Goal: Task Accomplishment & Management: Manage account settings

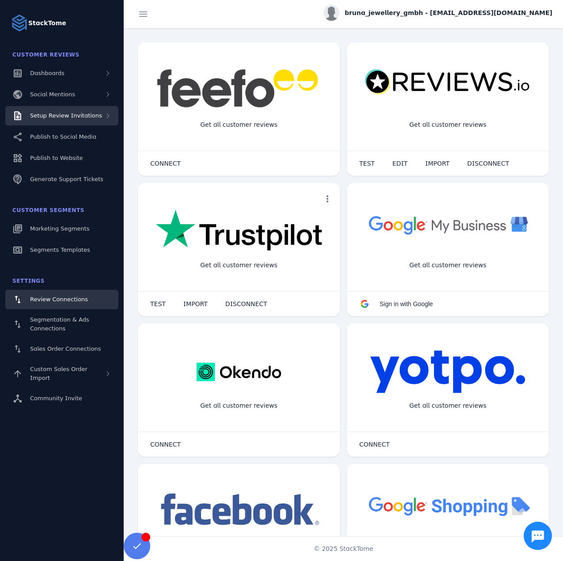
click at [78, 114] on span "Setup Review Invitations" at bounding box center [66, 115] width 72 height 7
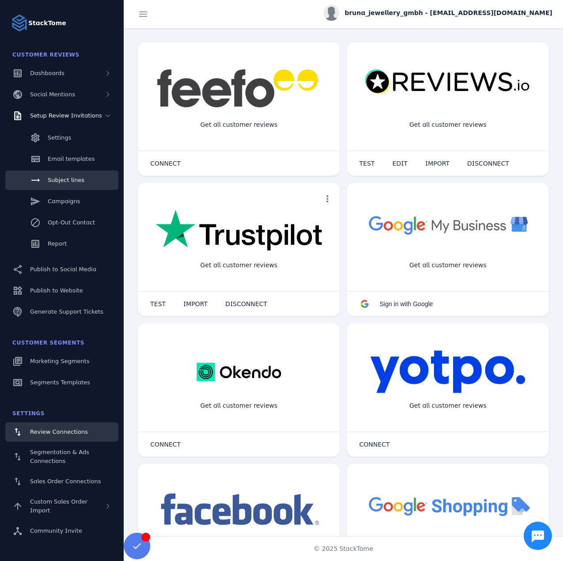
click at [74, 189] on link "Subject lines" at bounding box center [61, 180] width 113 height 19
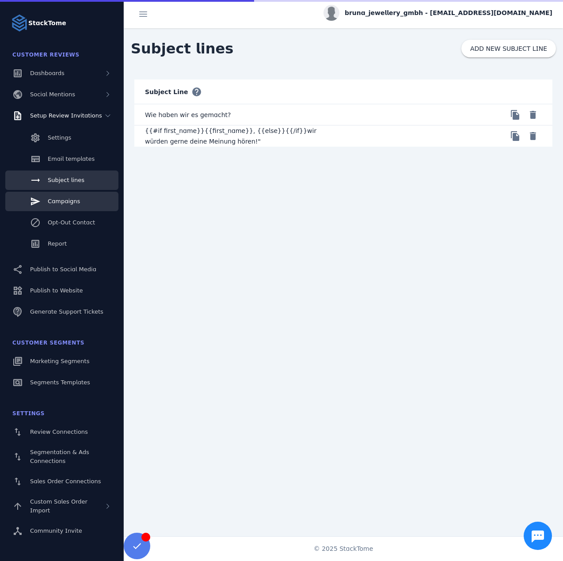
click at [72, 201] on span "Campaigns" at bounding box center [64, 201] width 32 height 7
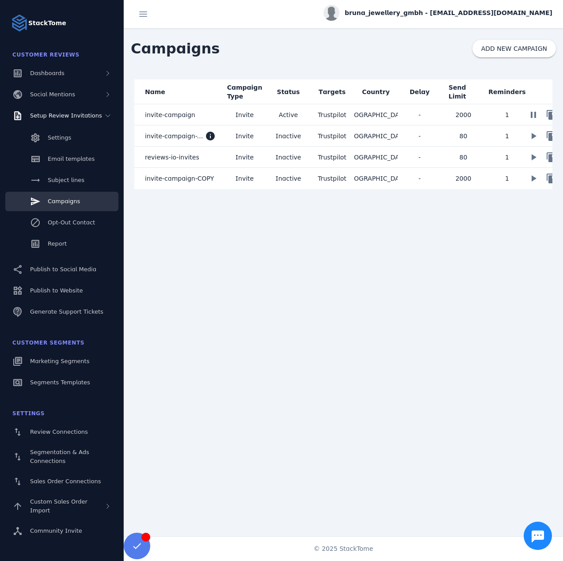
click at [189, 112] on mat-cell "invite-campaign" at bounding box center [178, 114] width 88 height 21
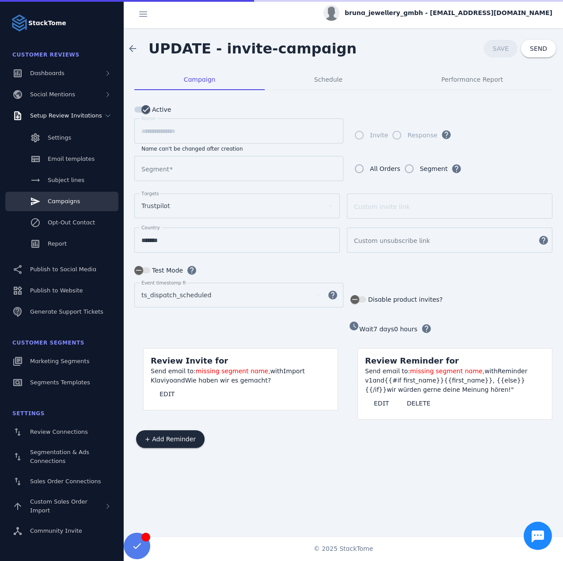
type input "**********"
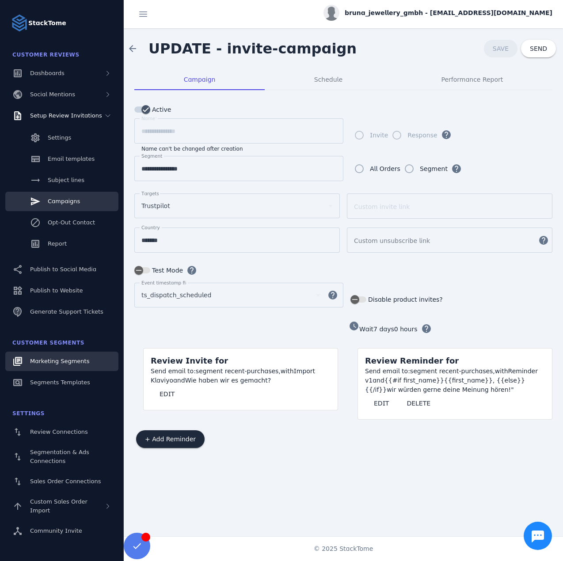
click at [52, 361] on span "Marketing Segments" at bounding box center [59, 361] width 59 height 7
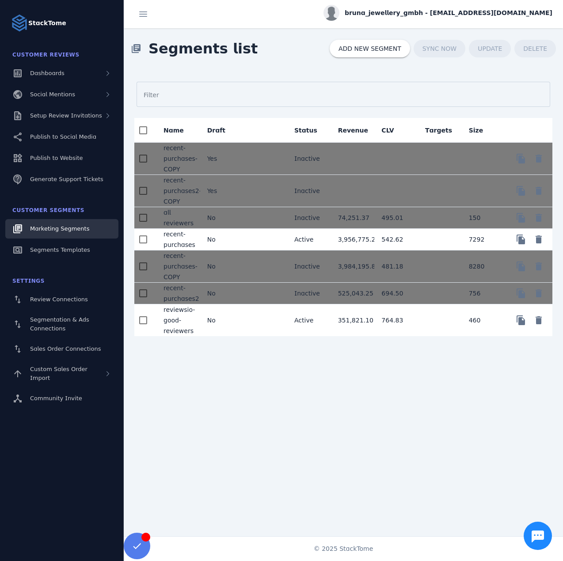
click at [230, 238] on mat-cell "No" at bounding box center [222, 240] width 44 height 22
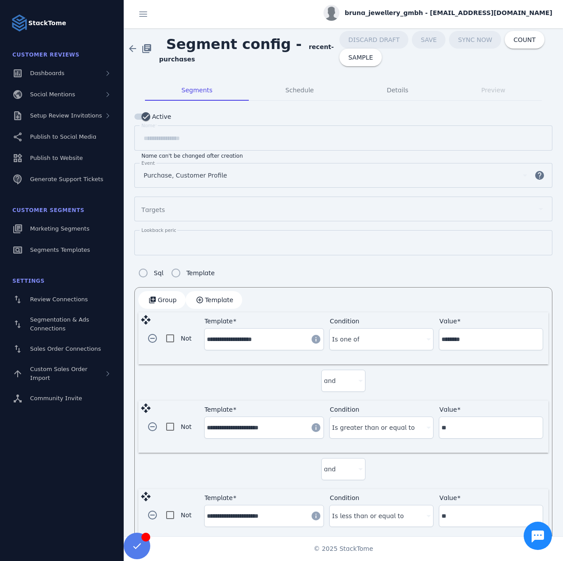
scroll to position [15, 0]
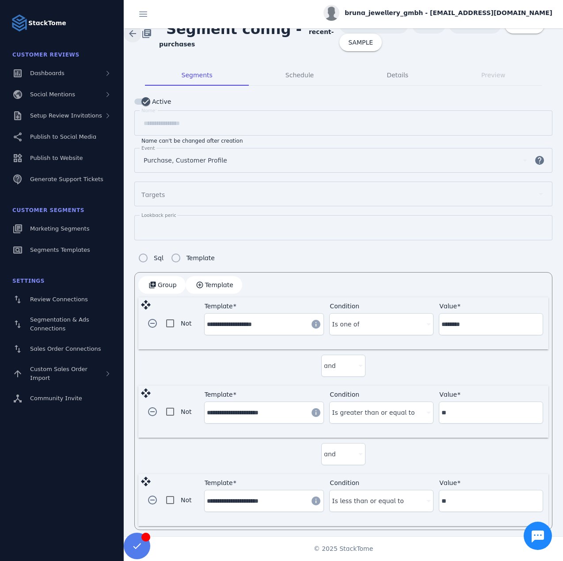
click at [130, 35] on span at bounding box center [132, 33] width 21 height 21
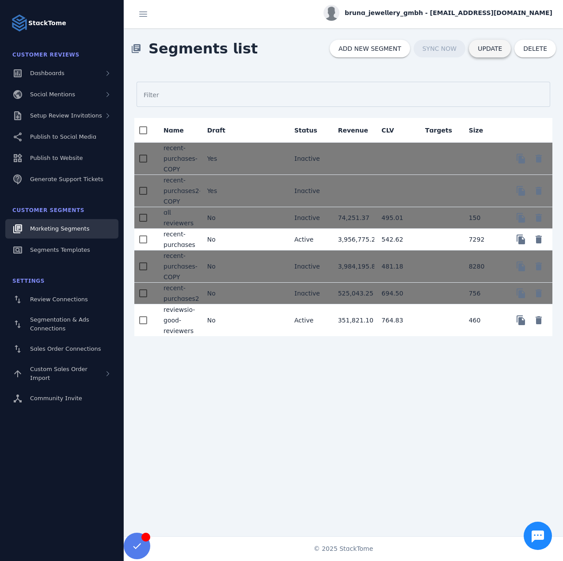
click at [493, 51] on span "UPDATE" at bounding box center [490, 48] width 24 height 6
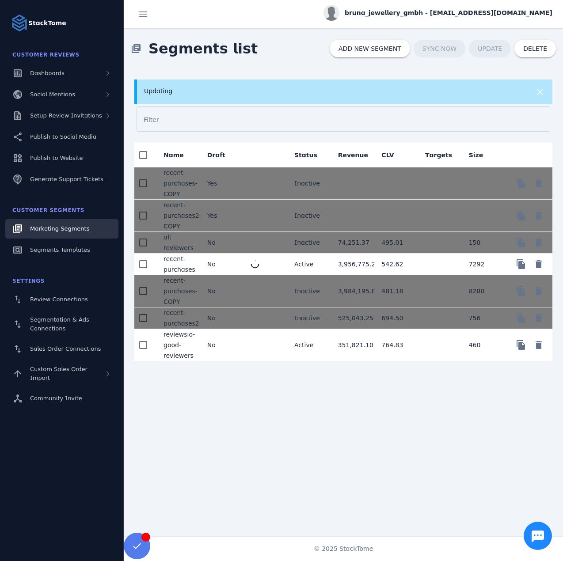
click at [445, 12] on span "bruna_jewellery_gmbh - cs_bruna@stacktome.com" at bounding box center [449, 12] width 208 height 9
click at [508, 87] on button "Sign out" at bounding box center [521, 85] width 64 height 21
